Goal: Task Accomplishment & Management: Use online tool/utility

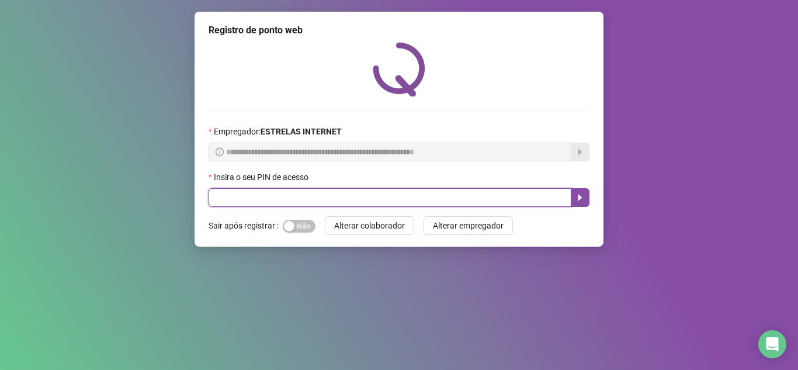
click at [298, 202] on input "text" at bounding box center [390, 197] width 363 height 19
type input "*****"
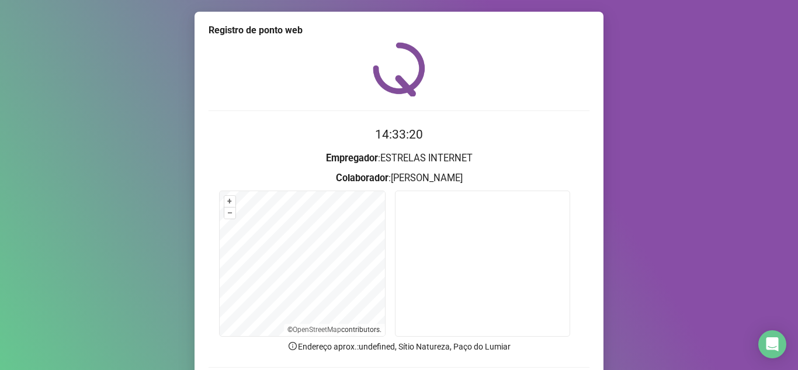
scroll to position [86, 0]
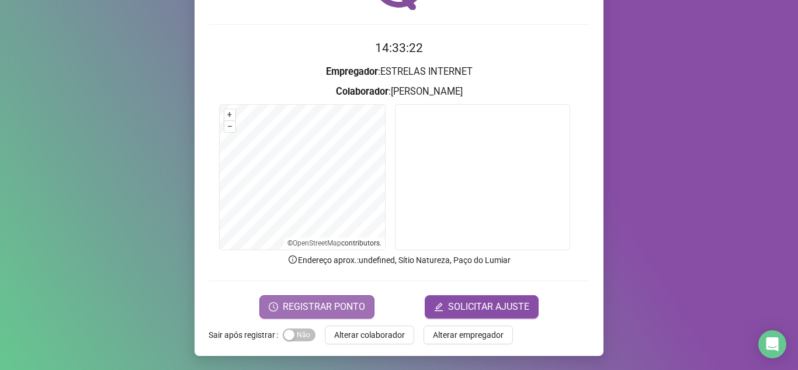
click at [327, 302] on span "REGISTRAR PONTO" at bounding box center [324, 307] width 82 height 14
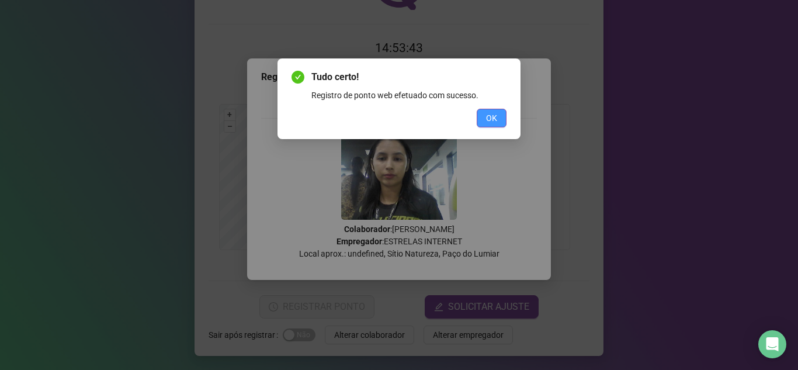
click at [487, 120] on span "OK" at bounding box center [491, 118] width 11 height 13
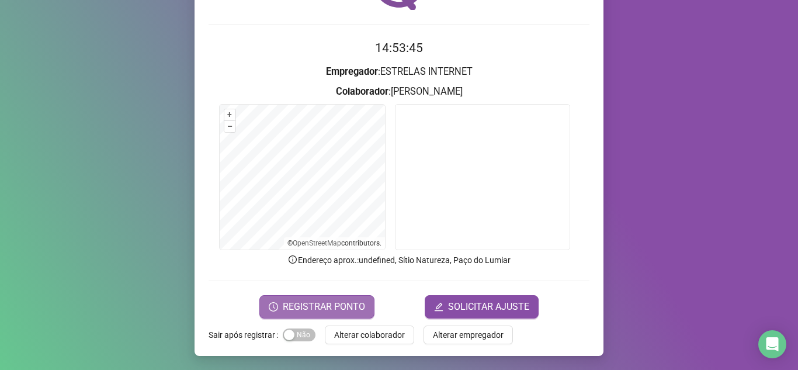
click at [314, 300] on span "REGISTRAR PONTO" at bounding box center [324, 307] width 82 height 14
